Goal: Navigation & Orientation: Understand site structure

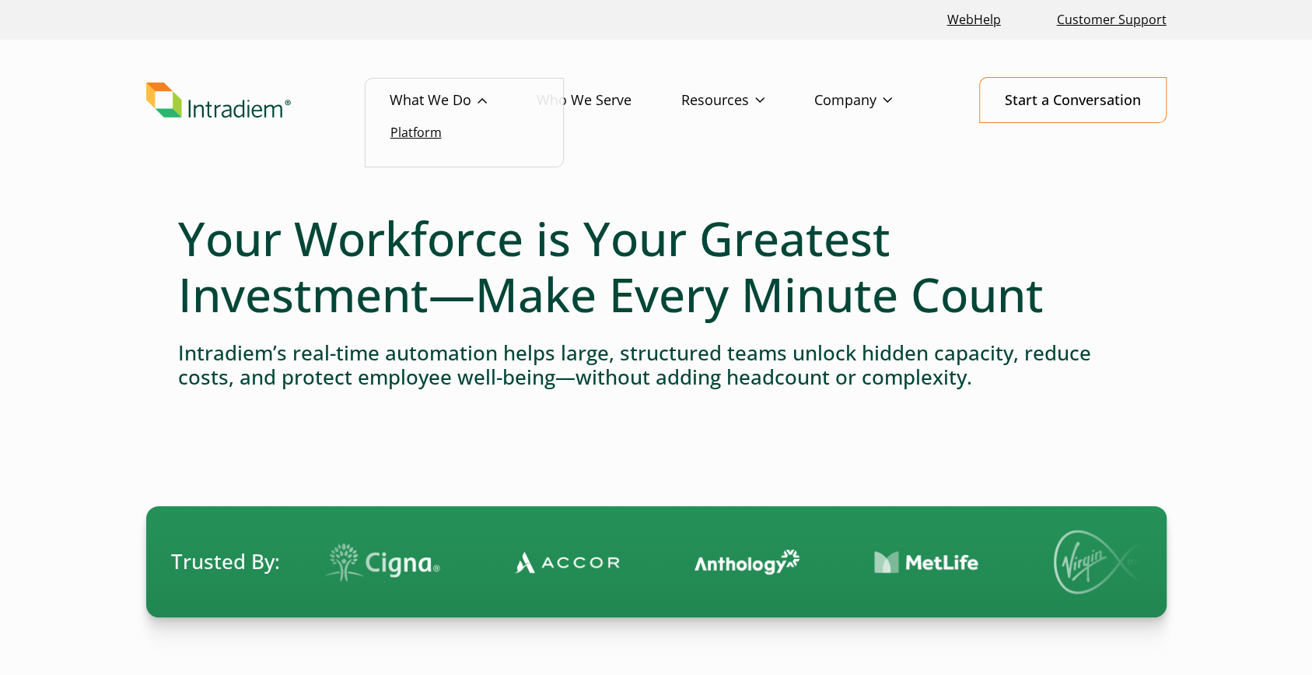
click at [425, 131] on link "Platform" at bounding box center [416, 132] width 51 height 17
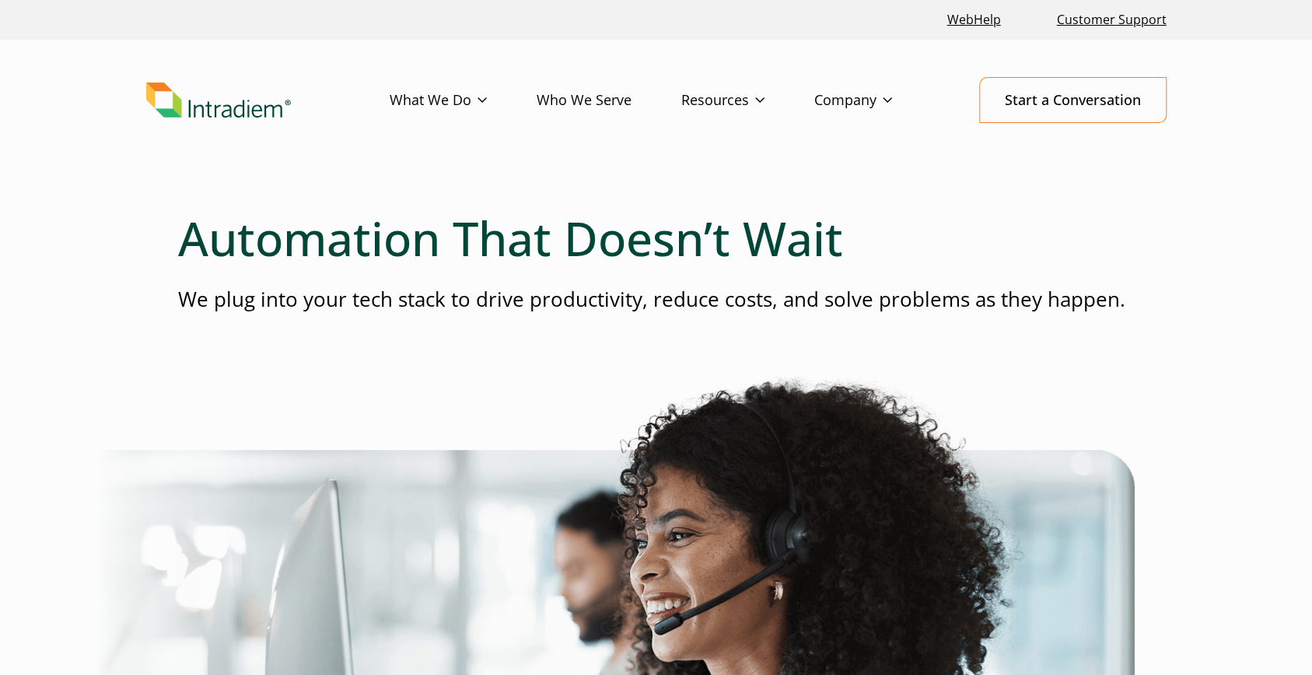
click at [594, 103] on link "Who We Serve" at bounding box center [609, 100] width 145 height 45
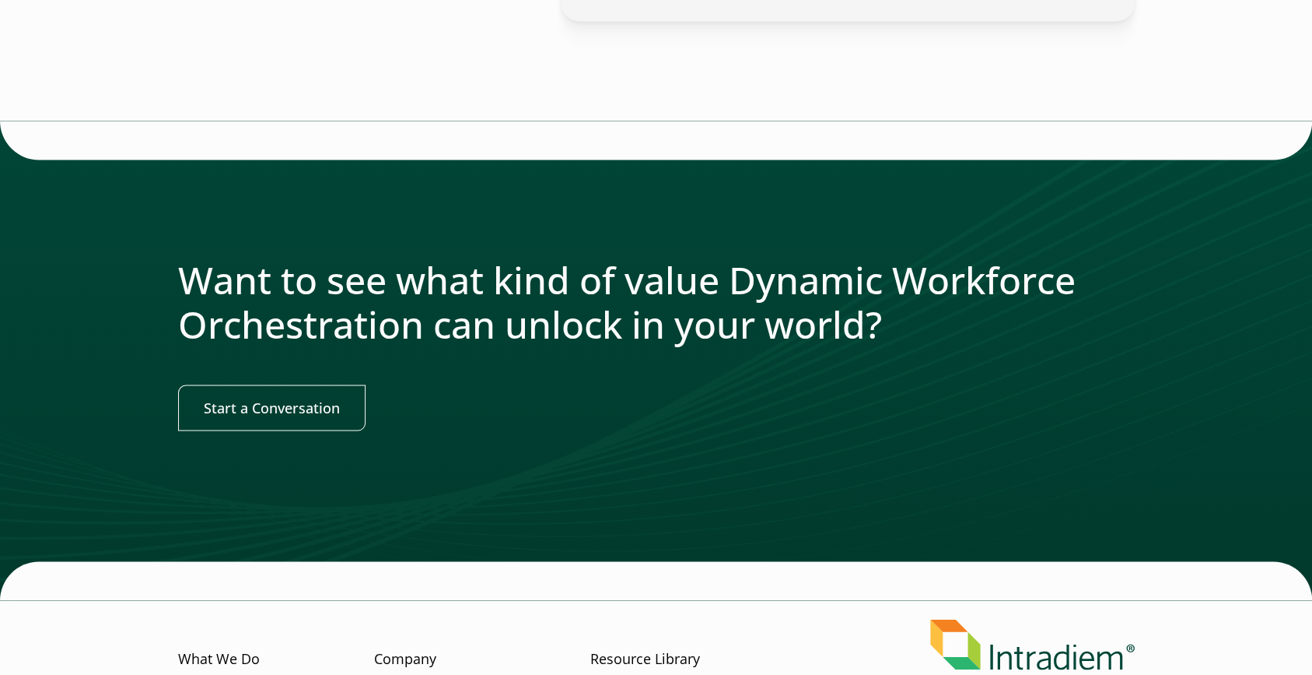
scroll to position [1862, 0]
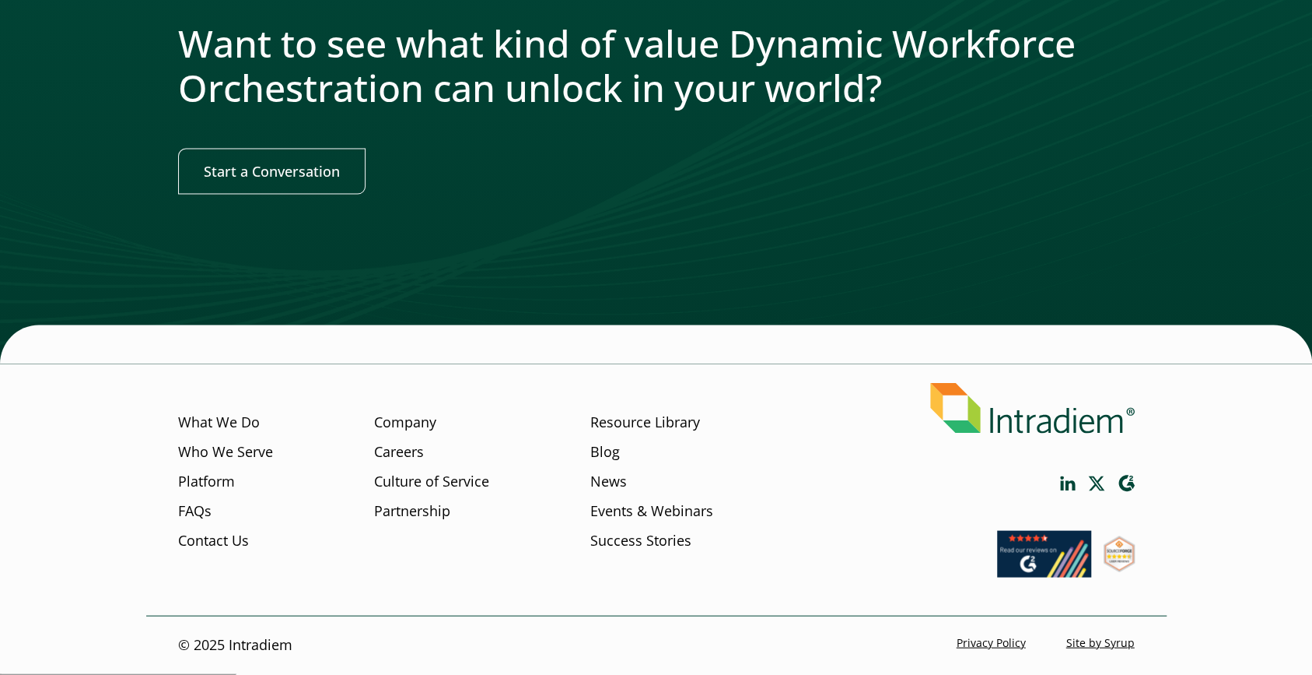
click at [1066, 485] on icon "Link opens in a new window" at bounding box center [1067, 482] width 15 height 14
